Goal: Task Accomplishment & Management: Use online tool/utility

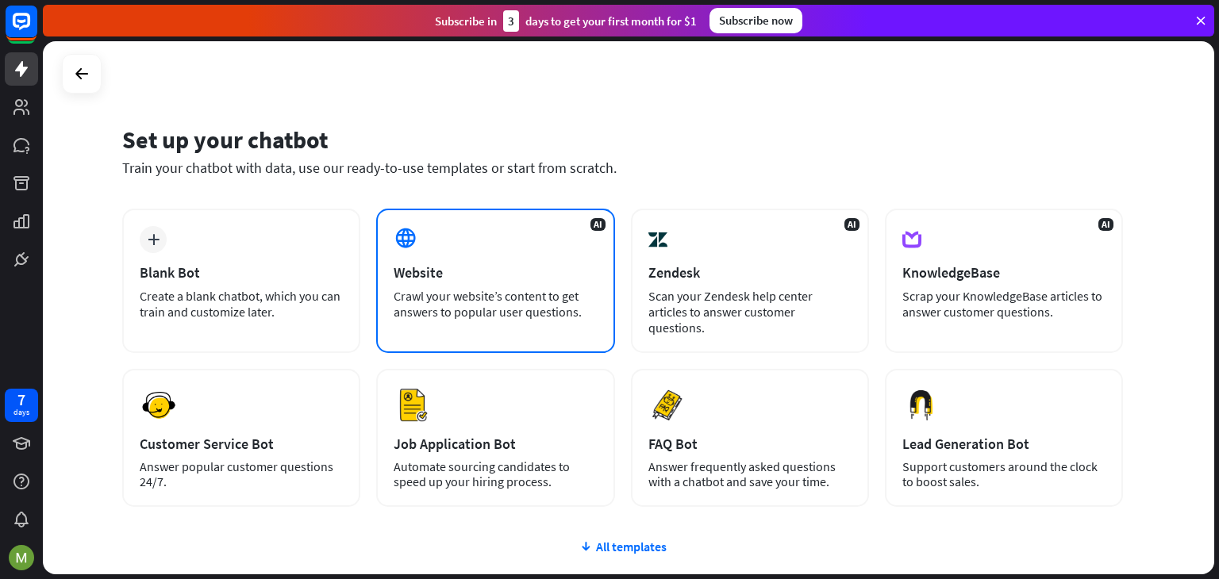
click at [434, 267] on div "Website" at bounding box center [495, 272] width 203 height 18
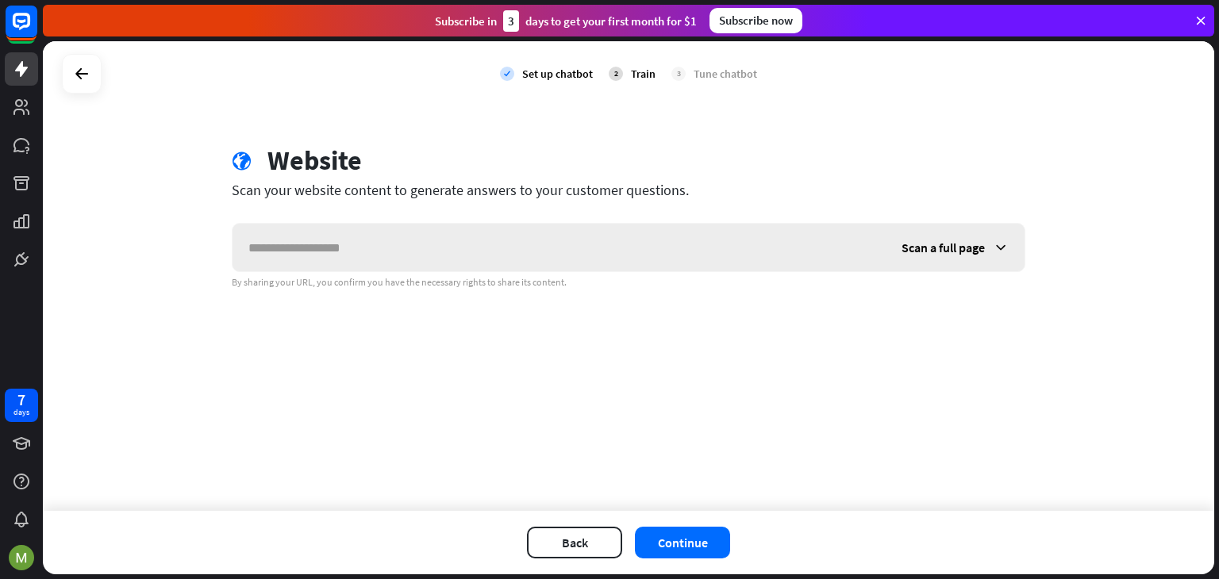
click at [425, 258] on input "text" at bounding box center [558, 248] width 653 height 48
click at [947, 251] on span "Scan a full page" at bounding box center [942, 248] width 83 height 16
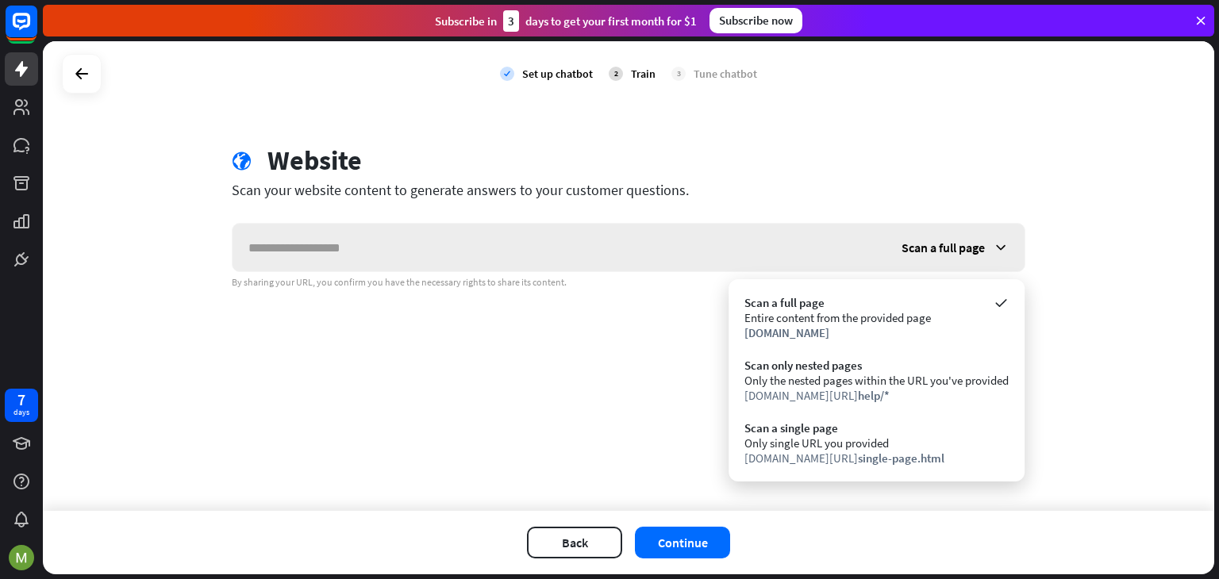
click at [947, 251] on span "Scan a full page" at bounding box center [942, 248] width 83 height 16
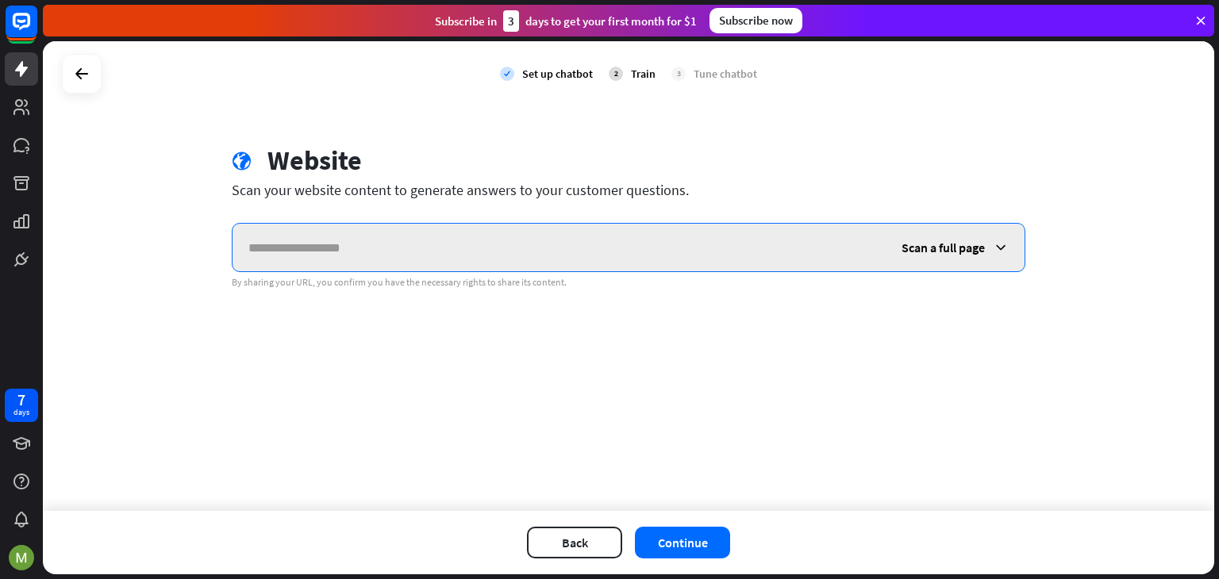
click at [520, 245] on input "text" at bounding box center [558, 248] width 653 height 48
paste input "**********"
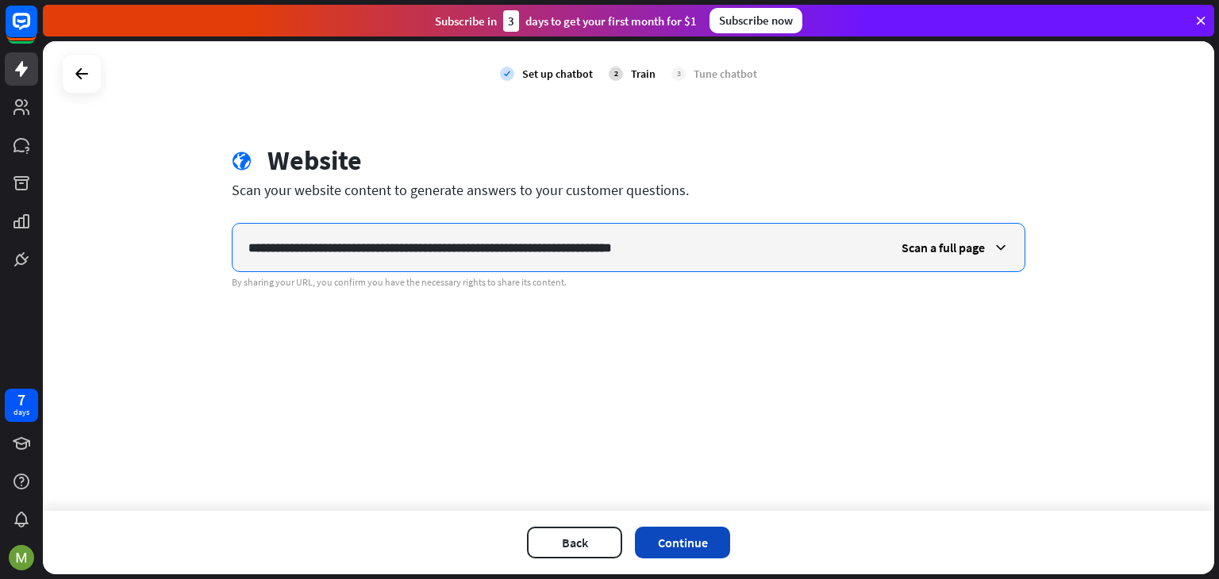
type input "**********"
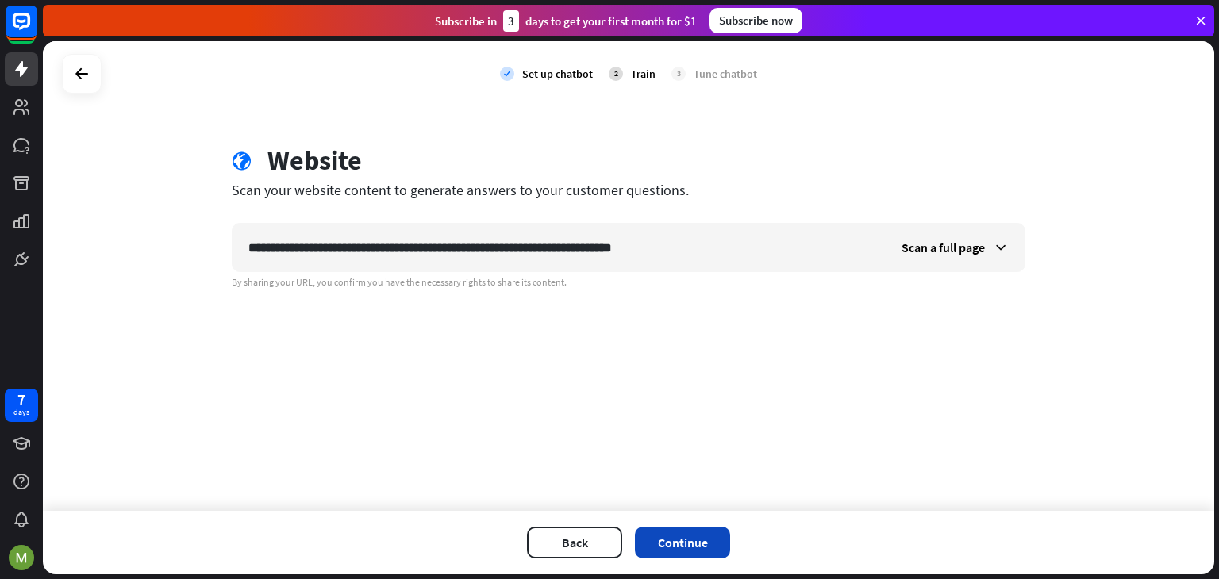
click at [694, 539] on button "Continue" at bounding box center [682, 543] width 95 height 32
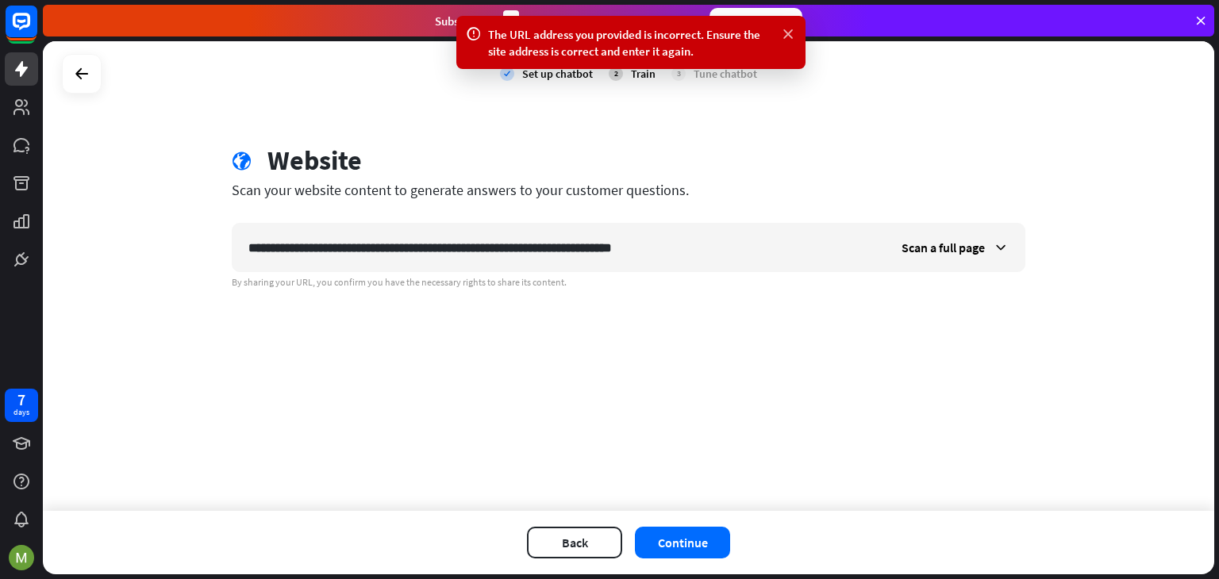
click at [787, 28] on icon at bounding box center [788, 34] width 16 height 17
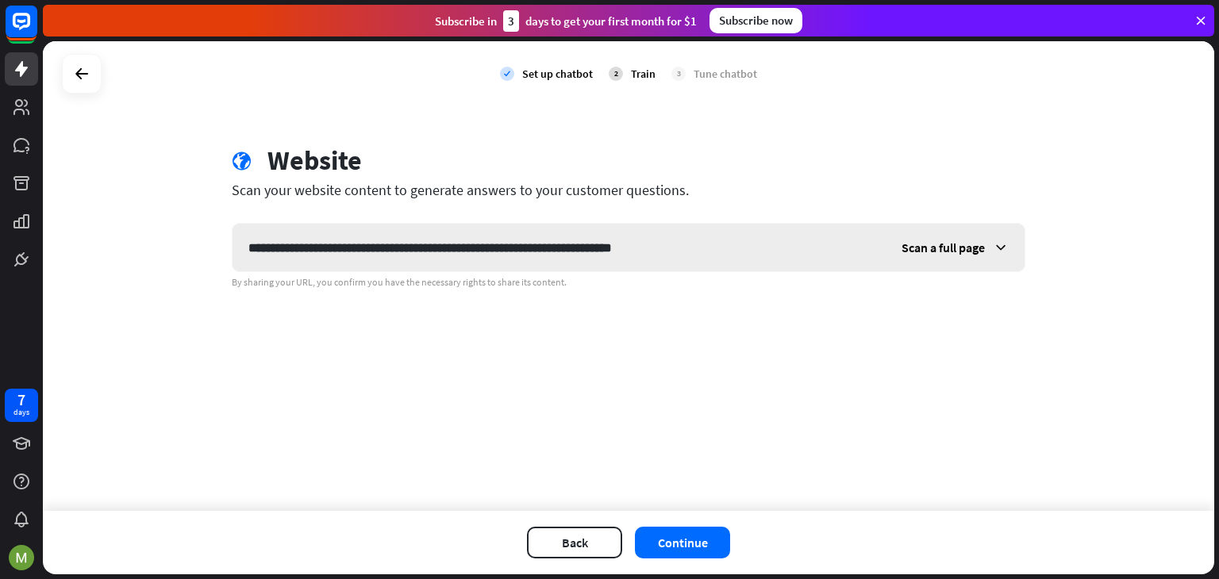
click at [964, 258] on div "Scan a full page" at bounding box center [955, 248] width 139 height 48
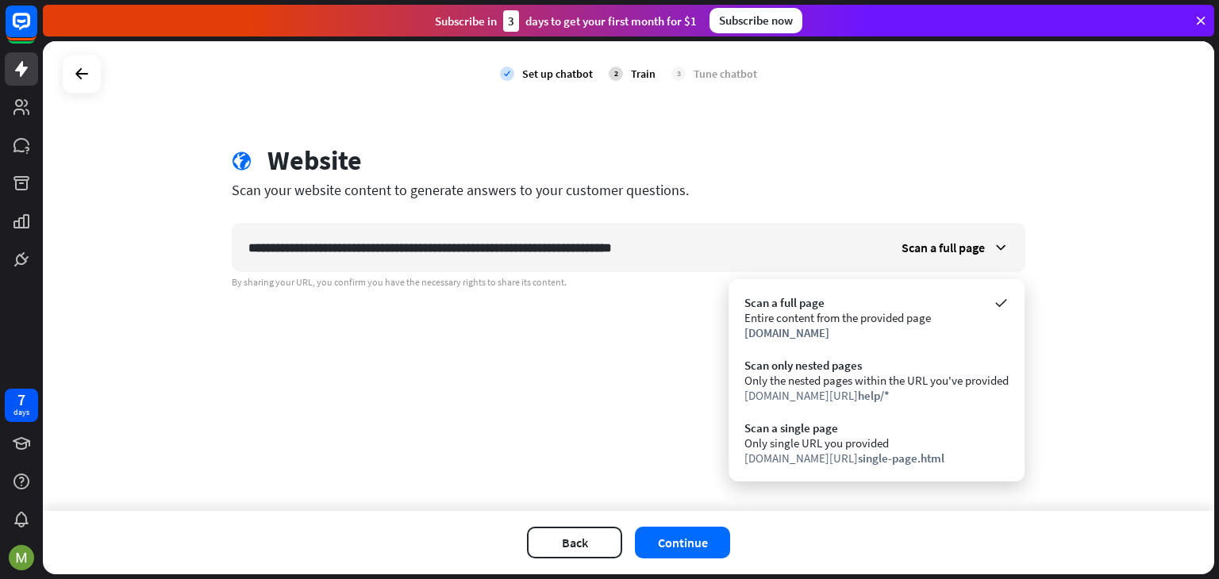
click at [668, 525] on div "Back Continue" at bounding box center [628, 542] width 1171 height 63
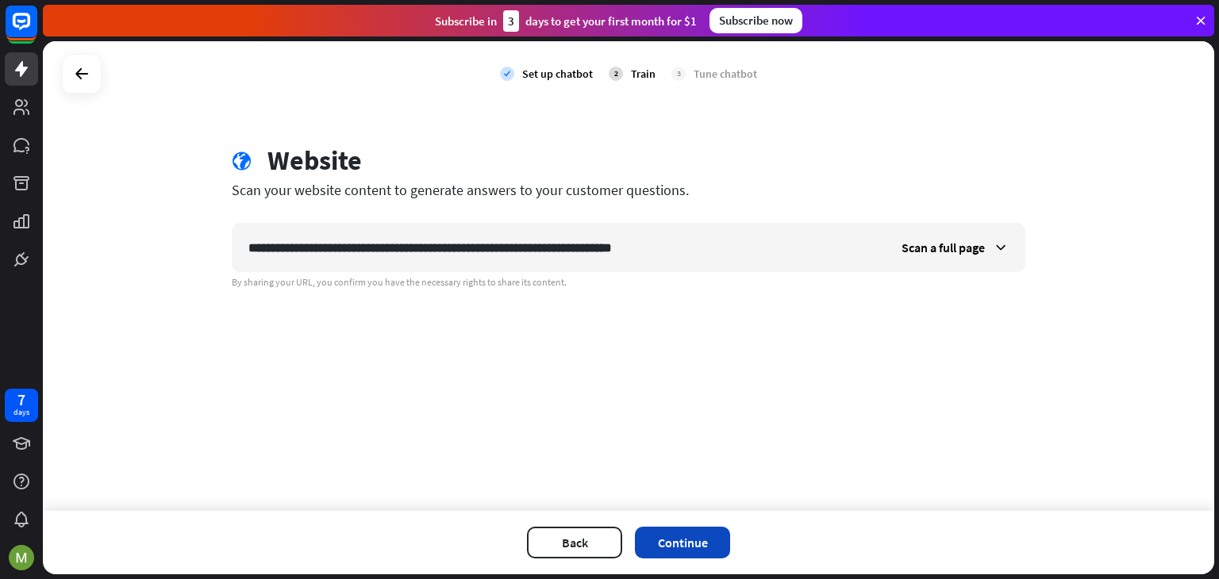
click at [668, 528] on button "Continue" at bounding box center [682, 543] width 95 height 32
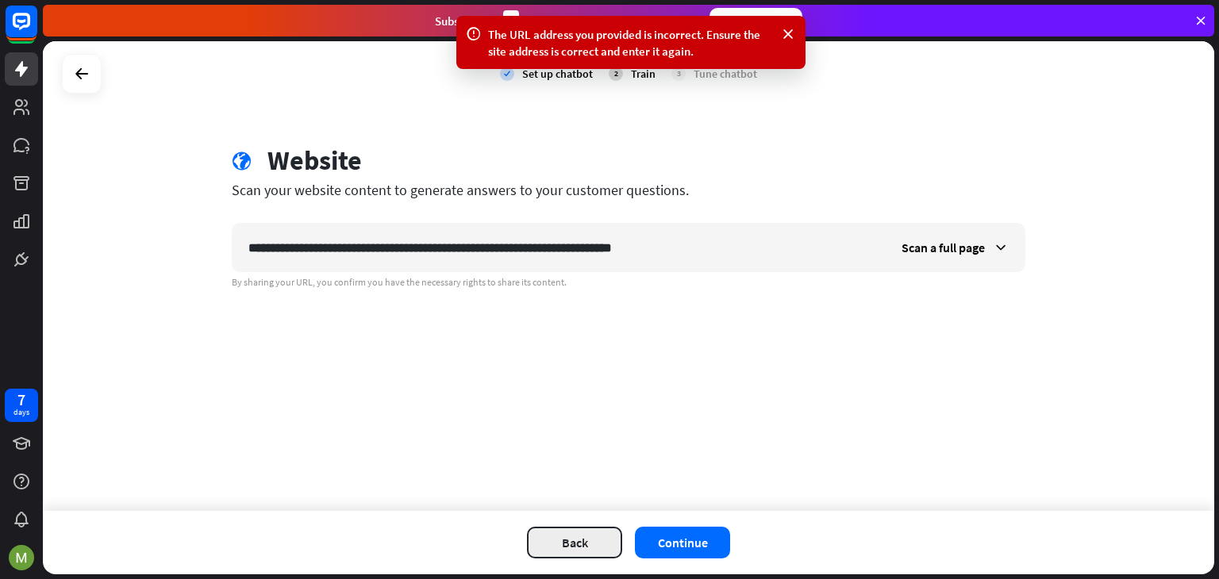
click at [528, 531] on button "Back" at bounding box center [574, 543] width 95 height 32
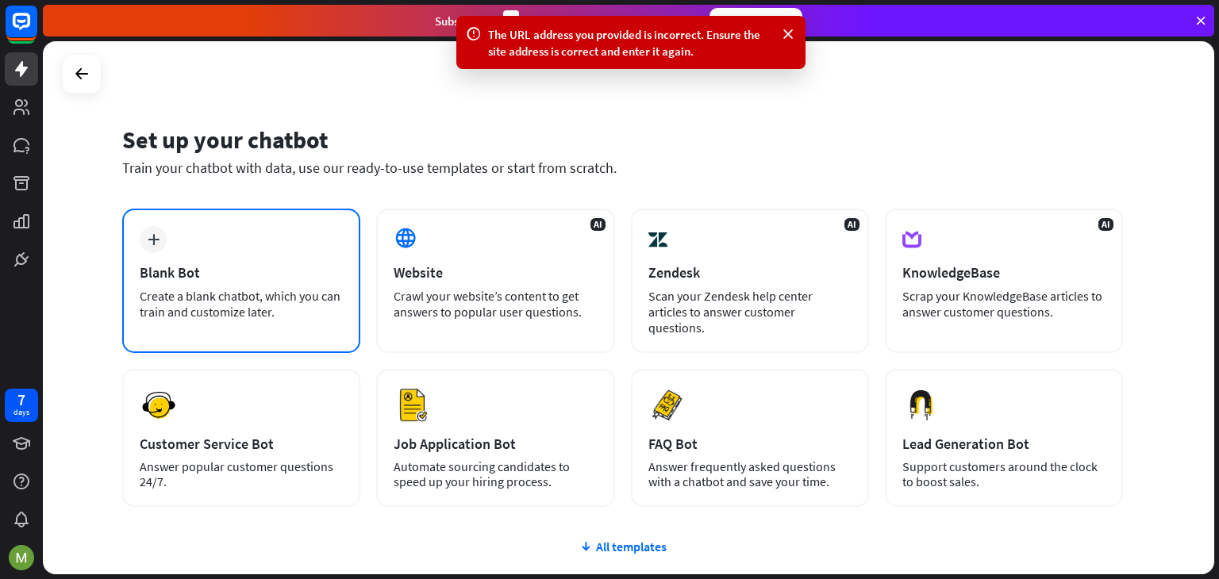
click at [198, 286] on div "plus Blank Bot Create a blank chatbot, which you can train and customize later." at bounding box center [241, 281] width 238 height 144
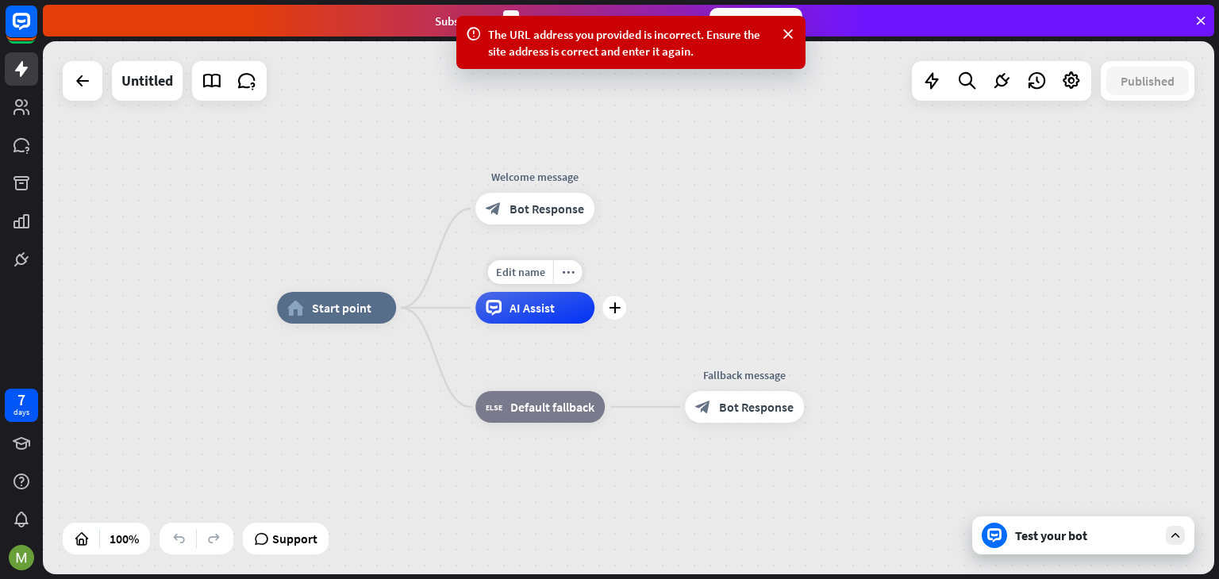
click at [546, 306] on span "AI Assist" at bounding box center [531, 308] width 45 height 16
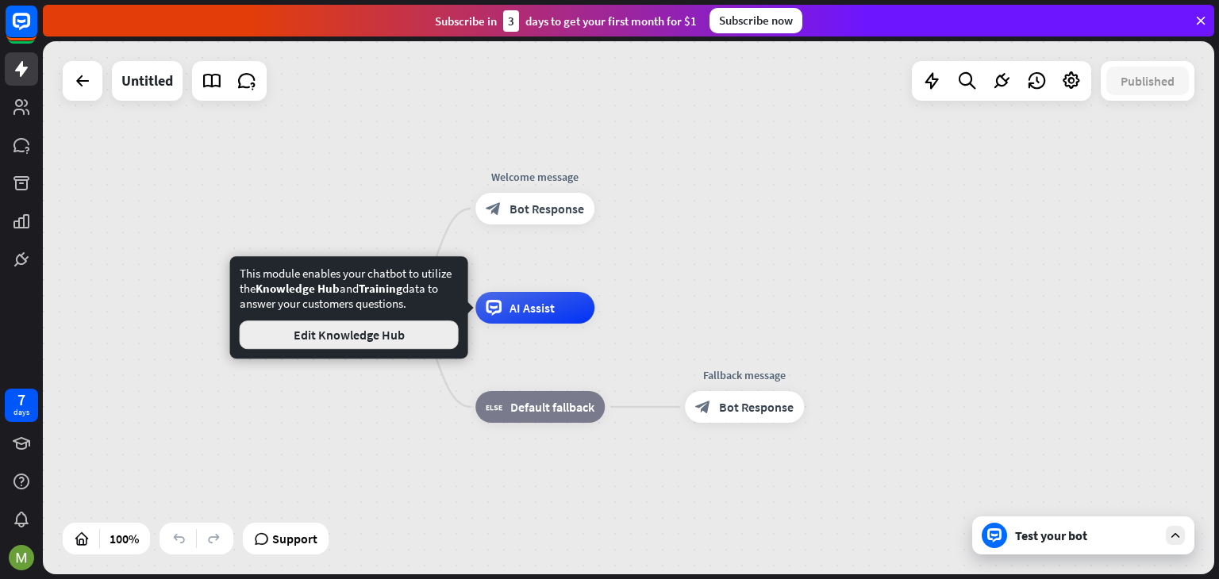
click at [405, 334] on button "Edit Knowledge Hub" at bounding box center [349, 335] width 219 height 29
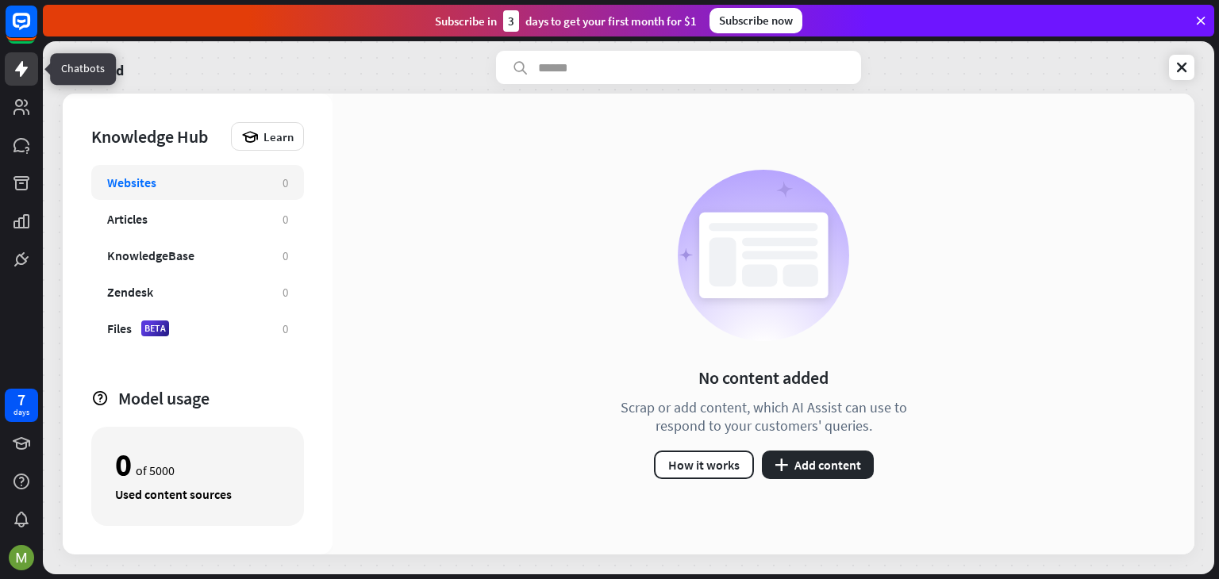
click at [37, 60] on link at bounding box center [21, 68] width 33 height 33
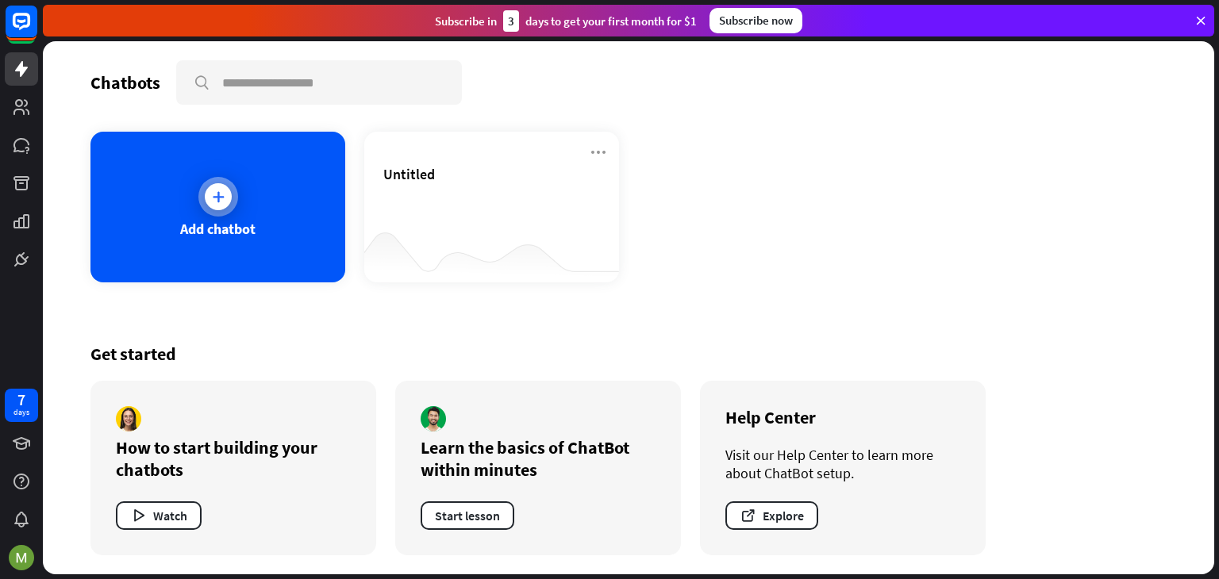
click at [298, 227] on div "Add chatbot" at bounding box center [217, 207] width 255 height 151
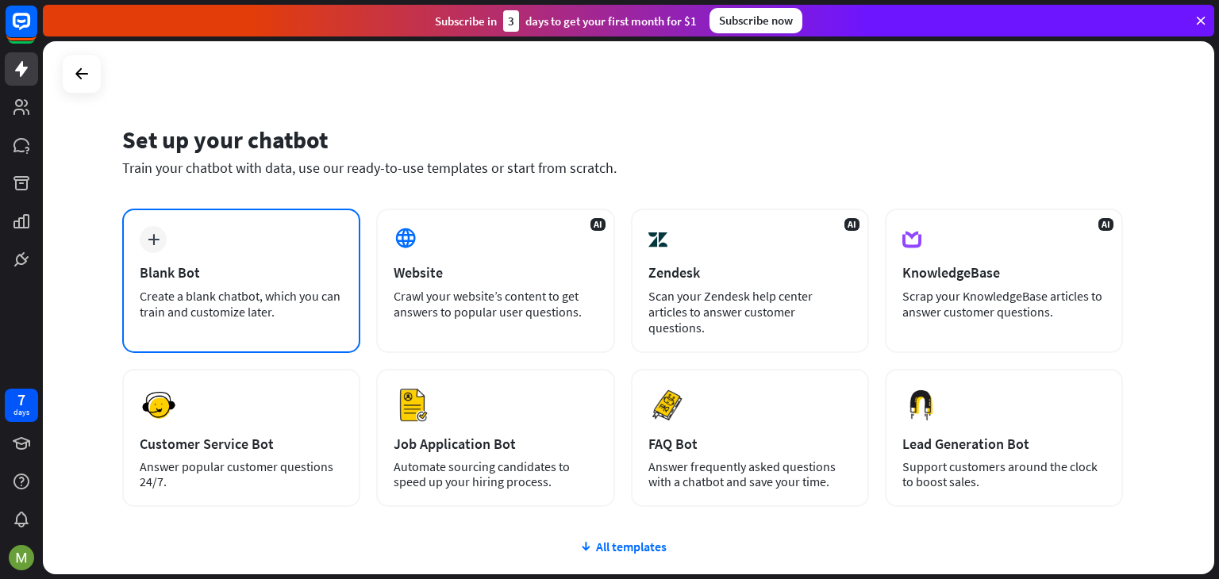
click at [267, 286] on div "plus Blank Bot Create a blank chatbot, which you can train and customize later." at bounding box center [241, 281] width 238 height 144
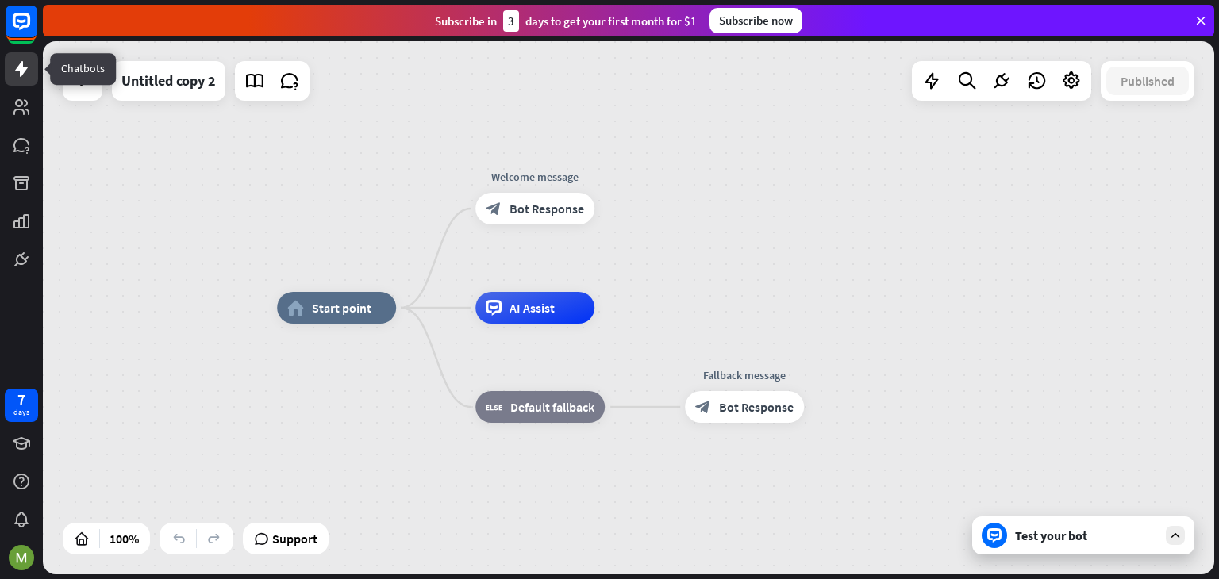
click at [21, 72] on icon at bounding box center [21, 69] width 13 height 16
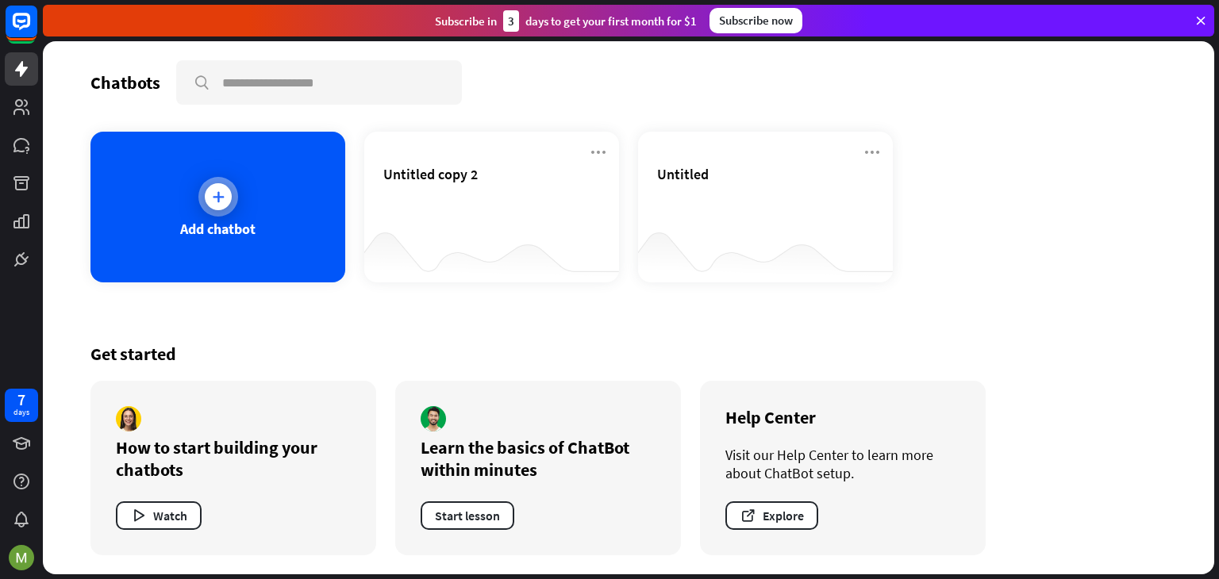
click at [251, 199] on div "Add chatbot" at bounding box center [217, 207] width 255 height 151
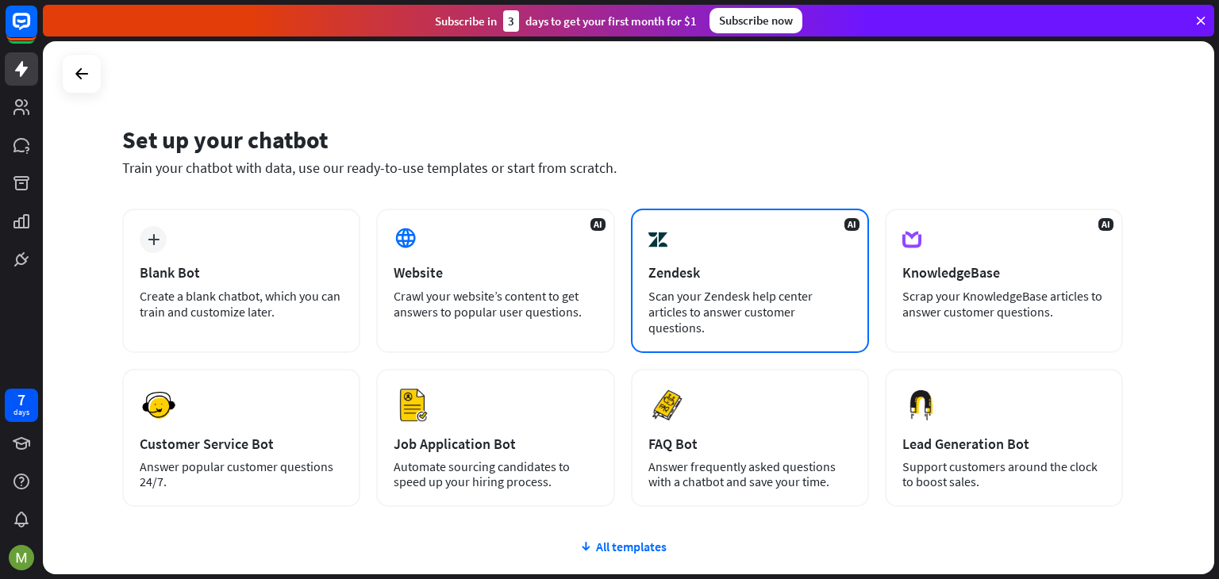
click at [730, 256] on div "AI Zendesk Scan your Zendesk help center articles to answer customer questions." at bounding box center [750, 281] width 238 height 144
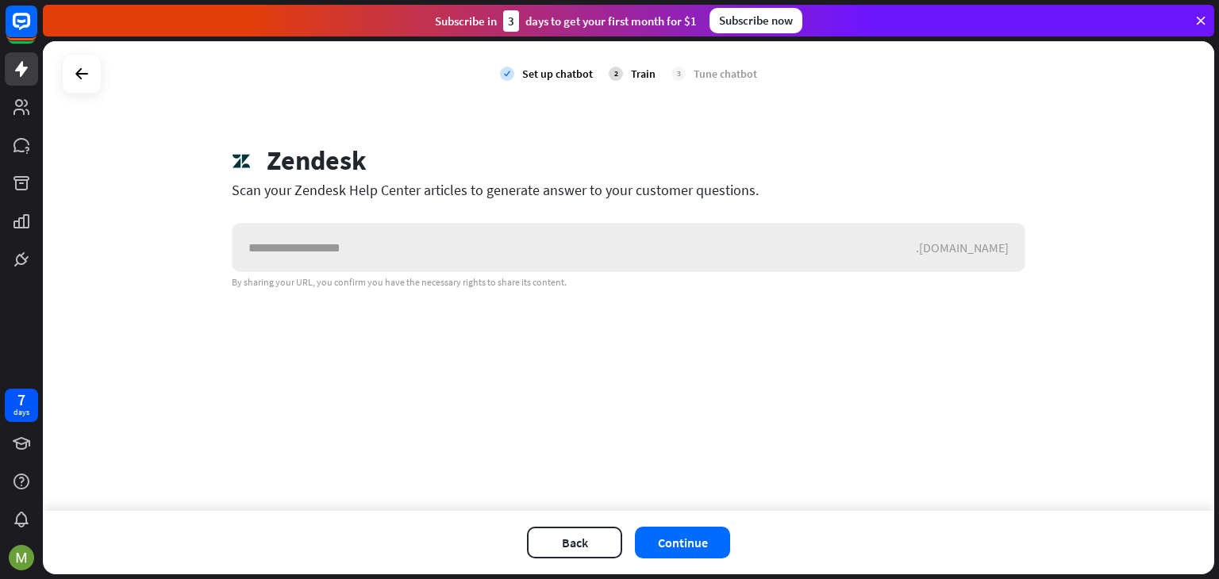
click at [442, 242] on input "text" at bounding box center [573, 248] width 683 height 48
click at [571, 525] on div "Back Continue" at bounding box center [628, 542] width 1171 height 63
click at [555, 544] on button "Back" at bounding box center [574, 543] width 95 height 32
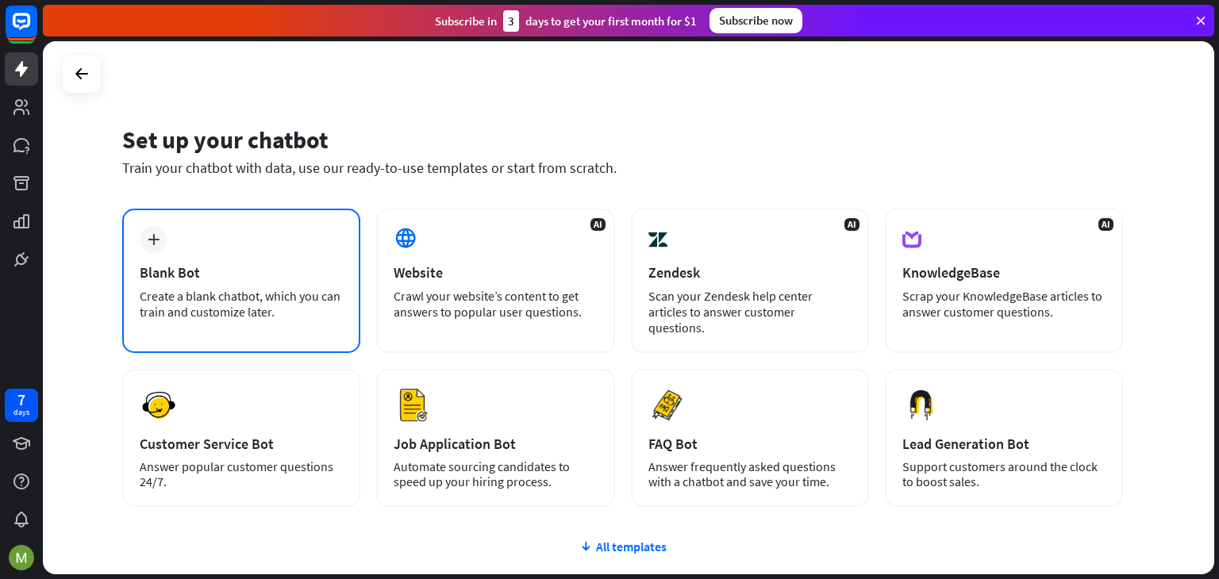
click at [161, 284] on div "plus Blank Bot Create a blank chatbot, which you can train and customize later." at bounding box center [241, 281] width 238 height 144
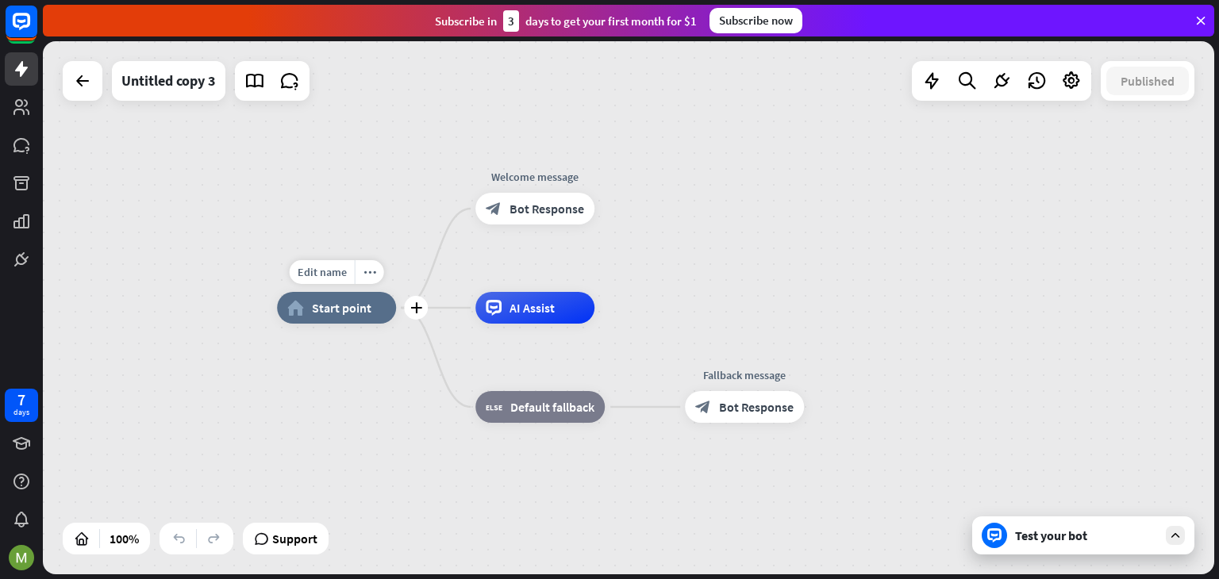
click at [350, 292] on div "Edit name more_horiz plus home_2 Start point" at bounding box center [336, 308] width 119 height 32
click at [371, 276] on icon "more_horiz" at bounding box center [370, 273] width 13 height 12
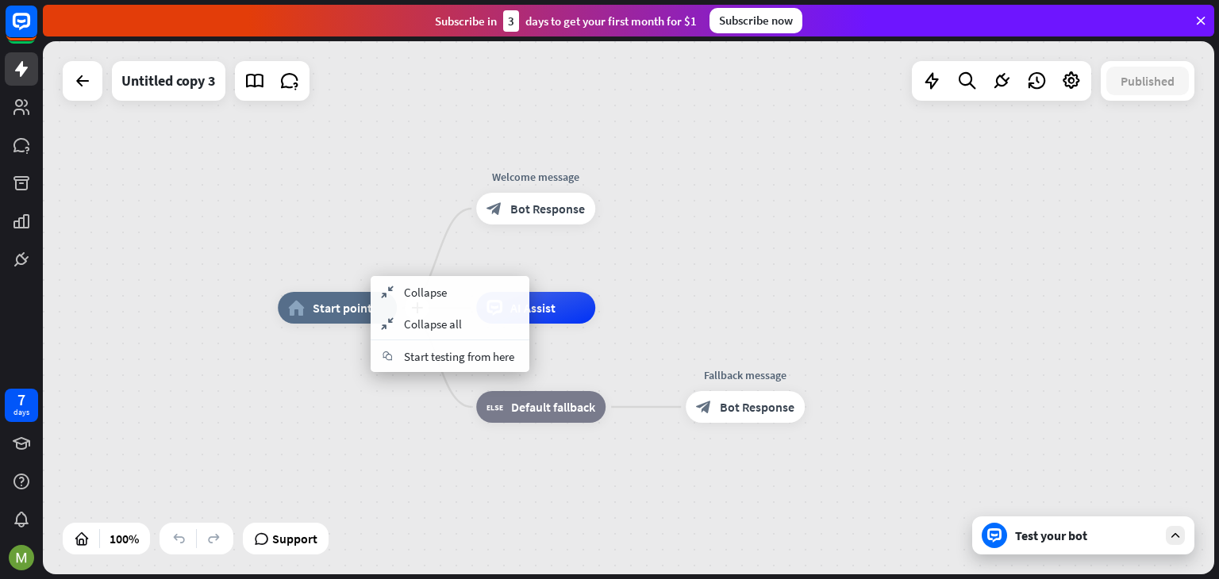
click at [335, 292] on div "plus home_2 Start point" at bounding box center [337, 308] width 119 height 32
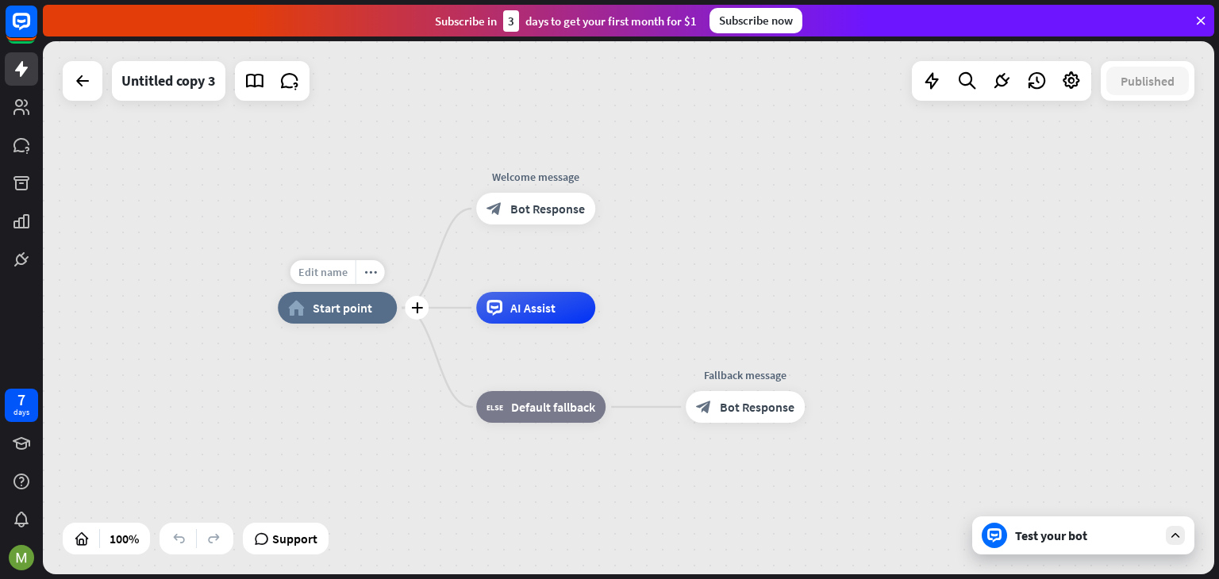
click at [321, 272] on span "Edit name" at bounding box center [322, 272] width 49 height 14
type input "********"
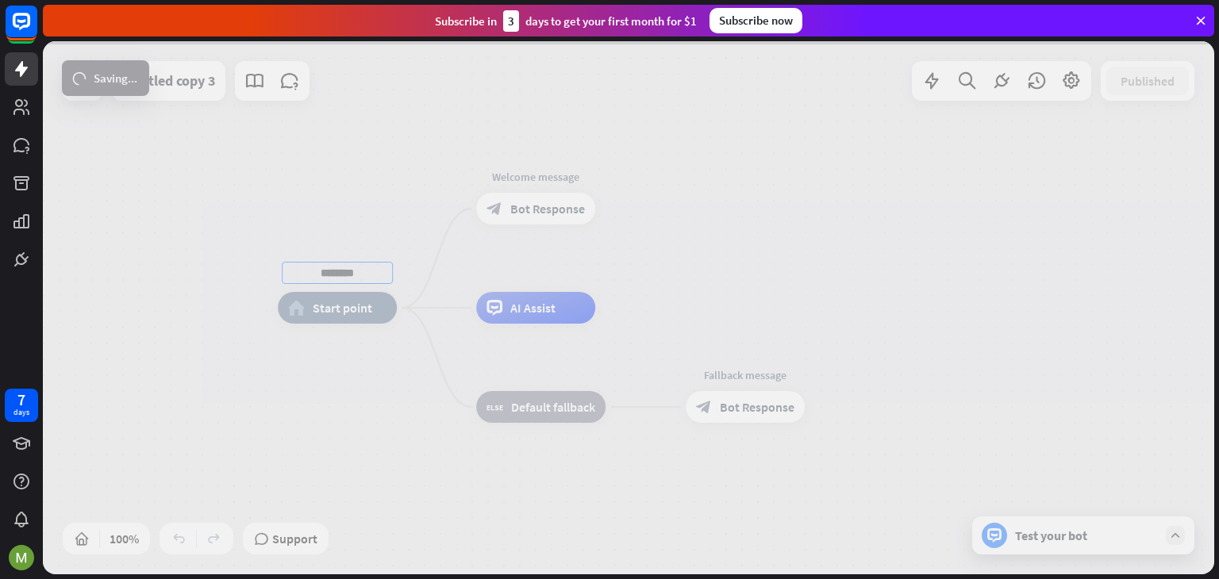
click at [498, 239] on div "******** home_2 Start point Edit name more_horiz Welcome message block_bot_resp…" at bounding box center [628, 307] width 1171 height 533
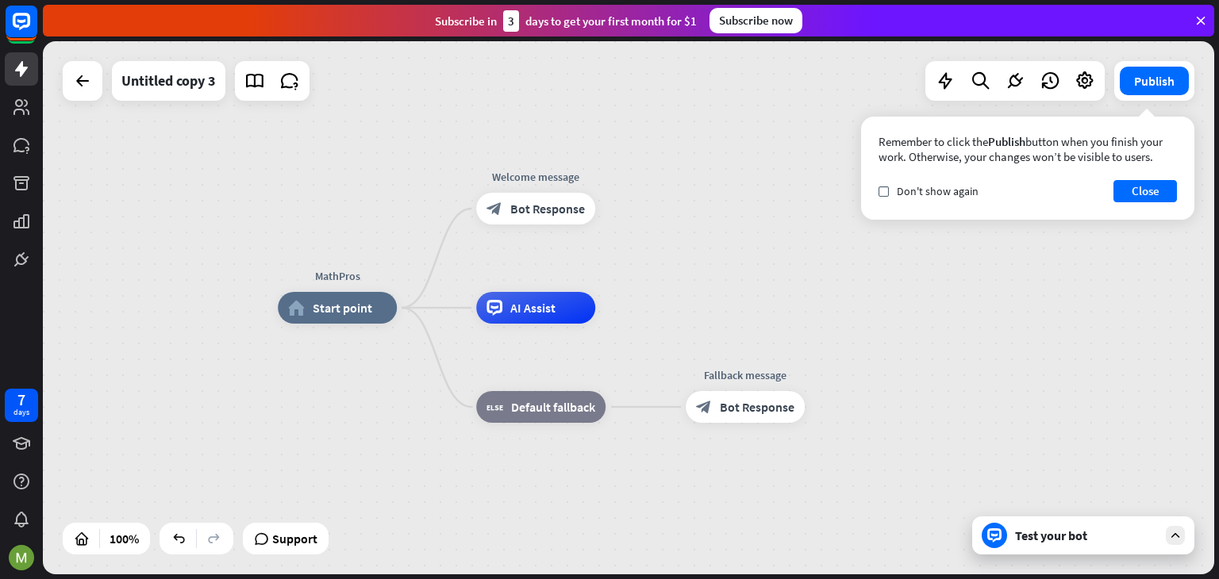
click at [555, 199] on div "block_bot_response Bot Response" at bounding box center [535, 209] width 119 height 32
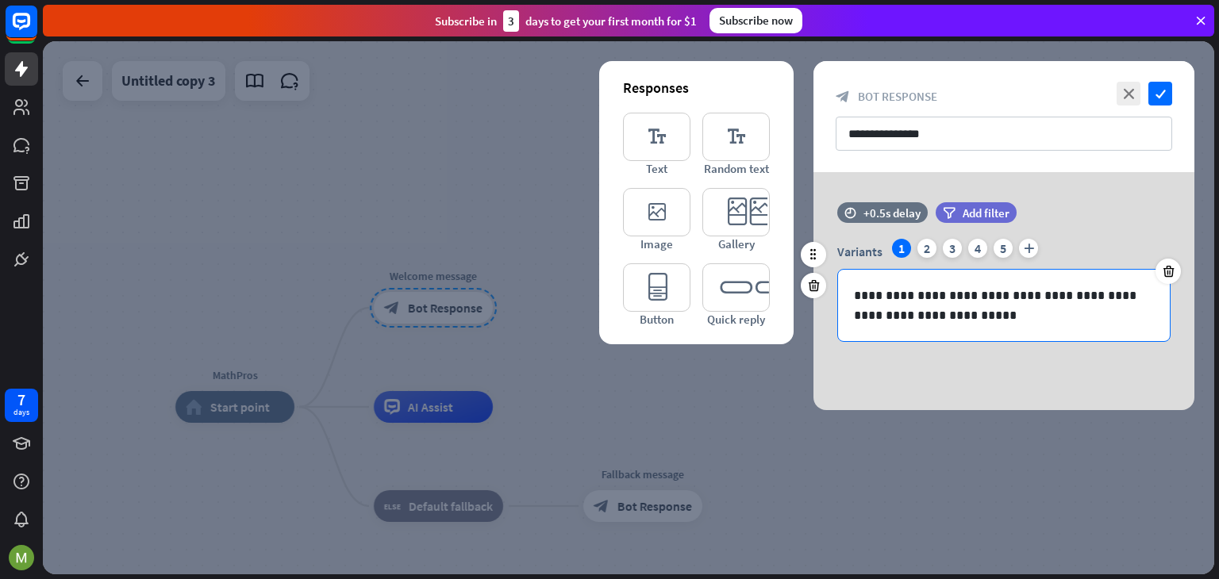
click at [971, 325] on div "**********" at bounding box center [1004, 305] width 332 height 71
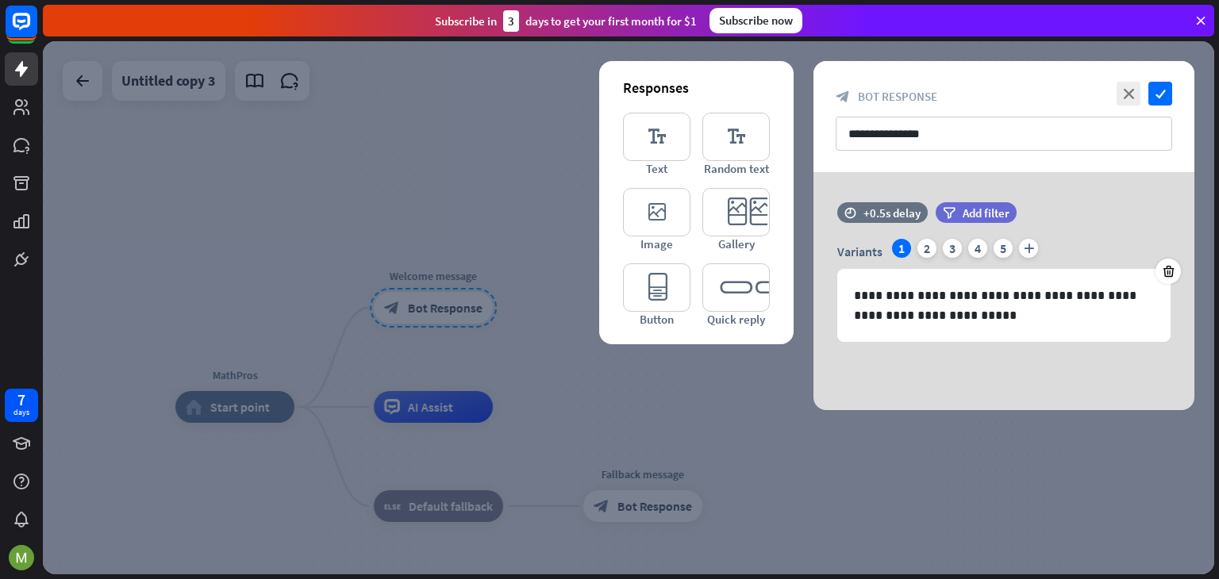
click at [351, 353] on div at bounding box center [628, 307] width 1171 height 533
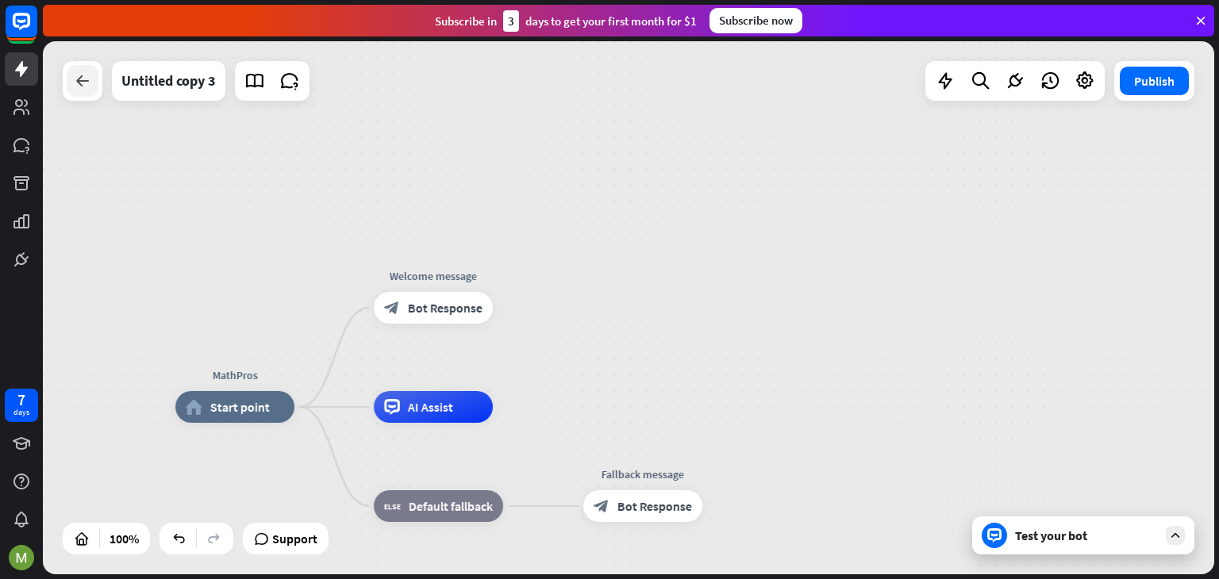
click at [88, 85] on icon at bounding box center [82, 80] width 19 height 19
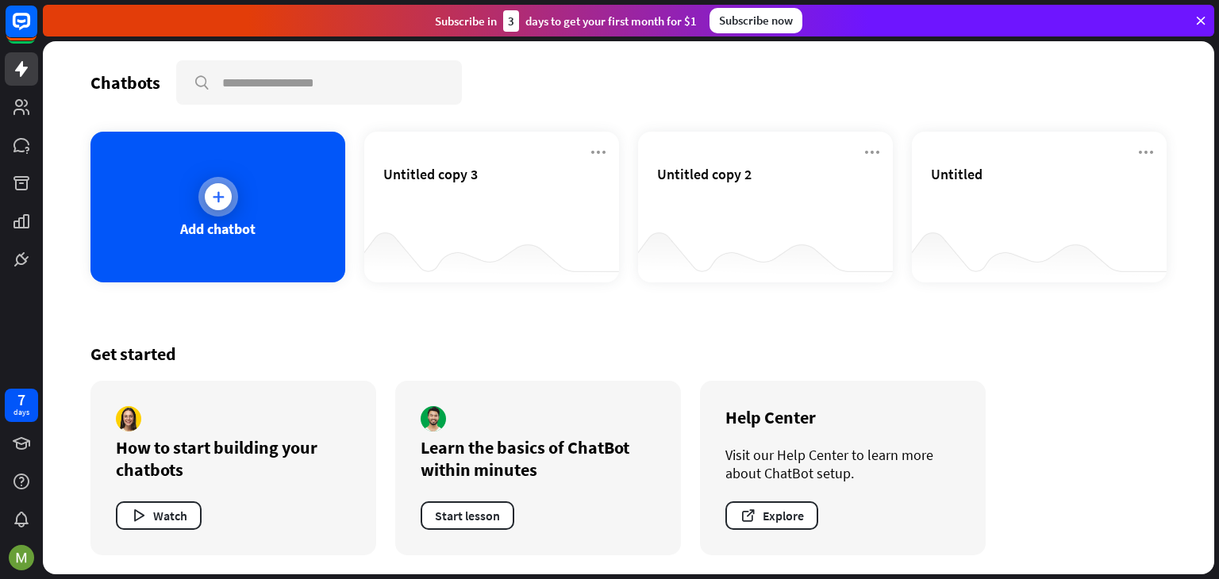
click at [163, 187] on div "Add chatbot" at bounding box center [217, 207] width 255 height 151
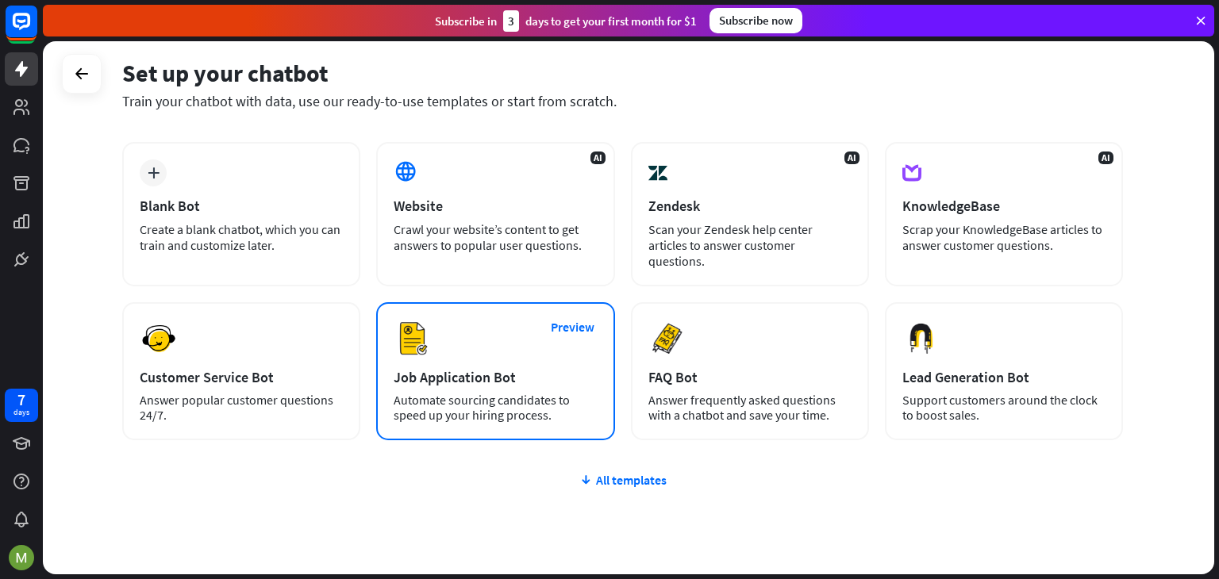
scroll to position [72, 0]
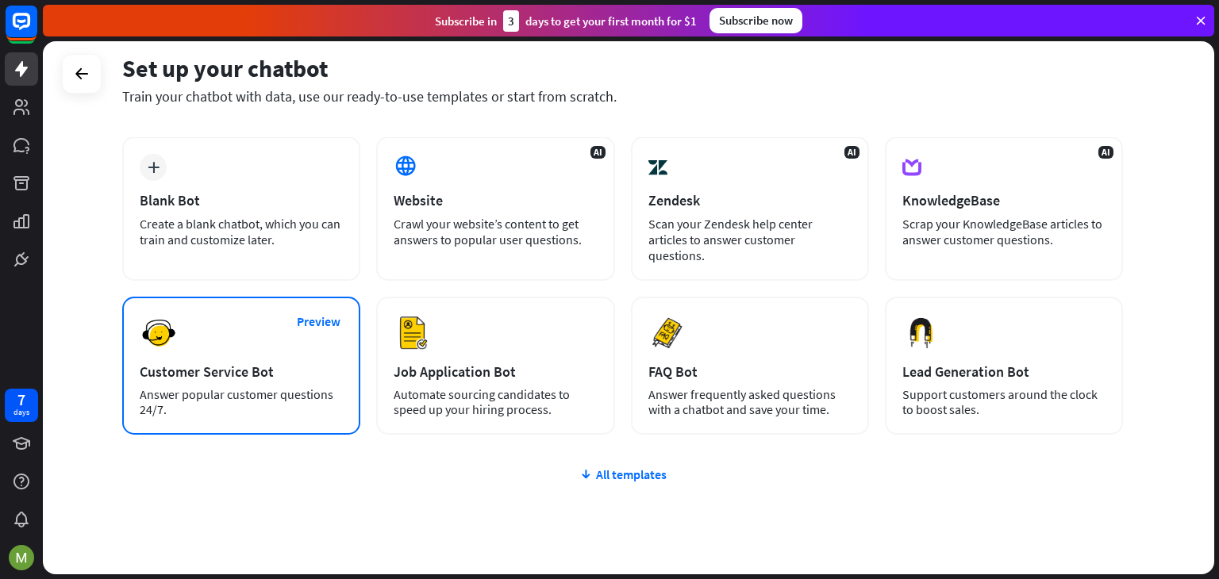
click at [301, 366] on div "Preview Customer Service Bot Answer popular customer questions 24/7." at bounding box center [241, 366] width 238 height 138
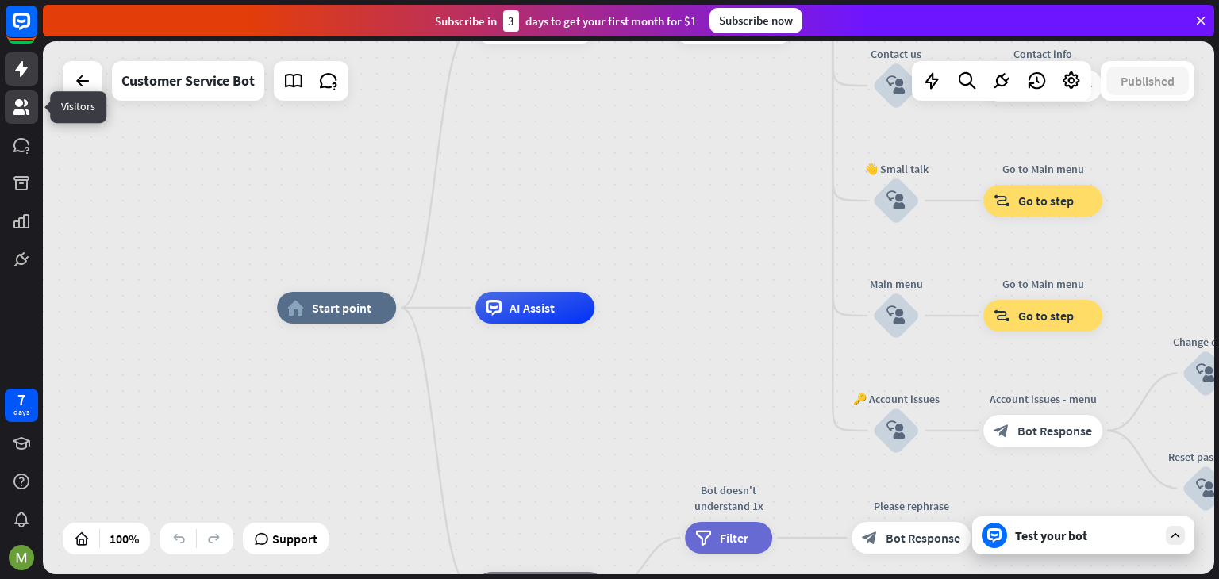
click at [17, 106] on icon at bounding box center [21, 107] width 16 height 16
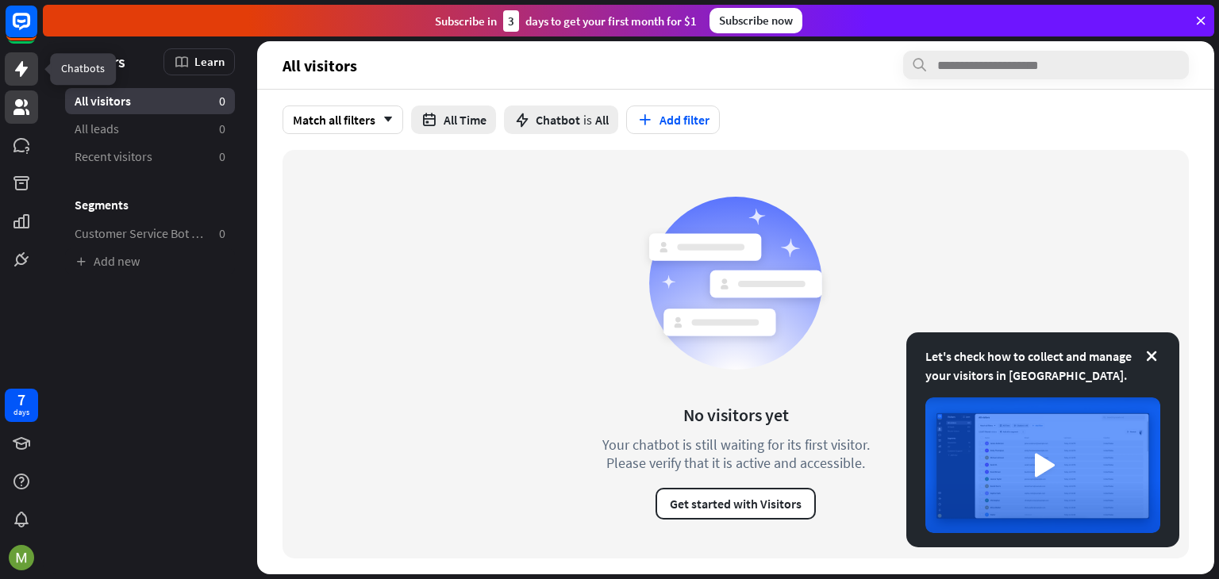
click at [9, 75] on link at bounding box center [21, 68] width 33 height 33
